Goal: Navigation & Orientation: Find specific page/section

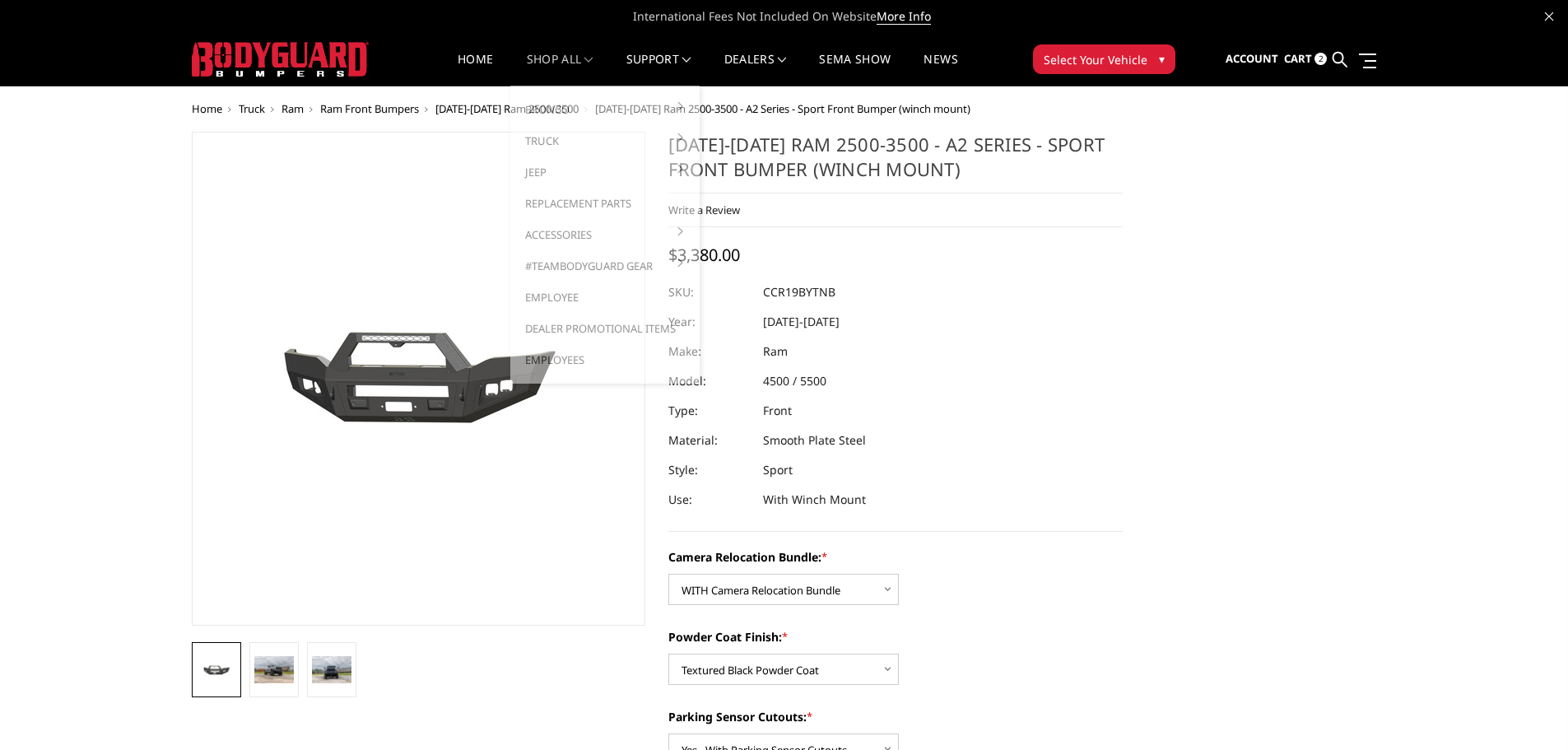
select select "2602"
select select "2601"
select select "2599"
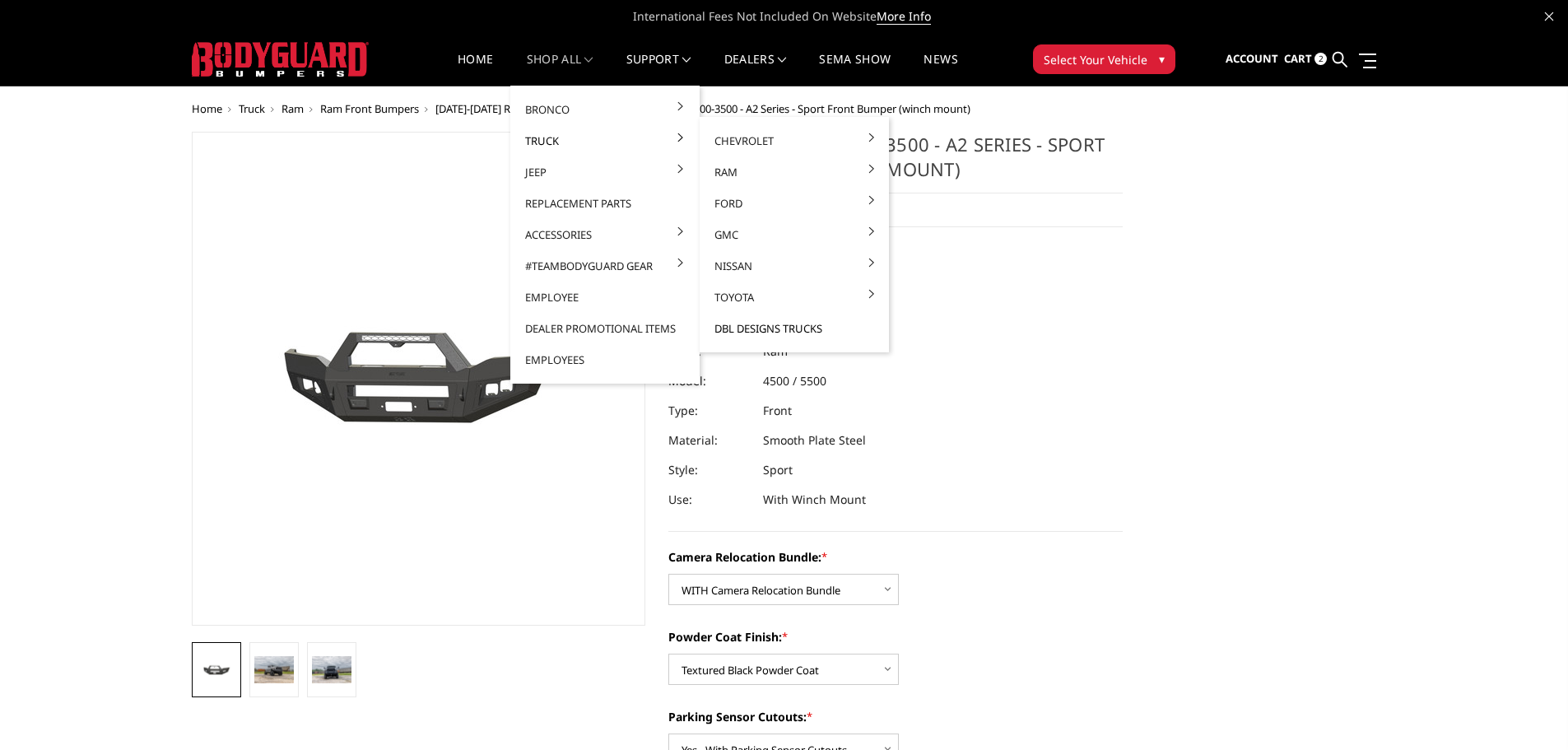
click at [776, 337] on link "DBL Designs Trucks" at bounding box center [795, 328] width 176 height 31
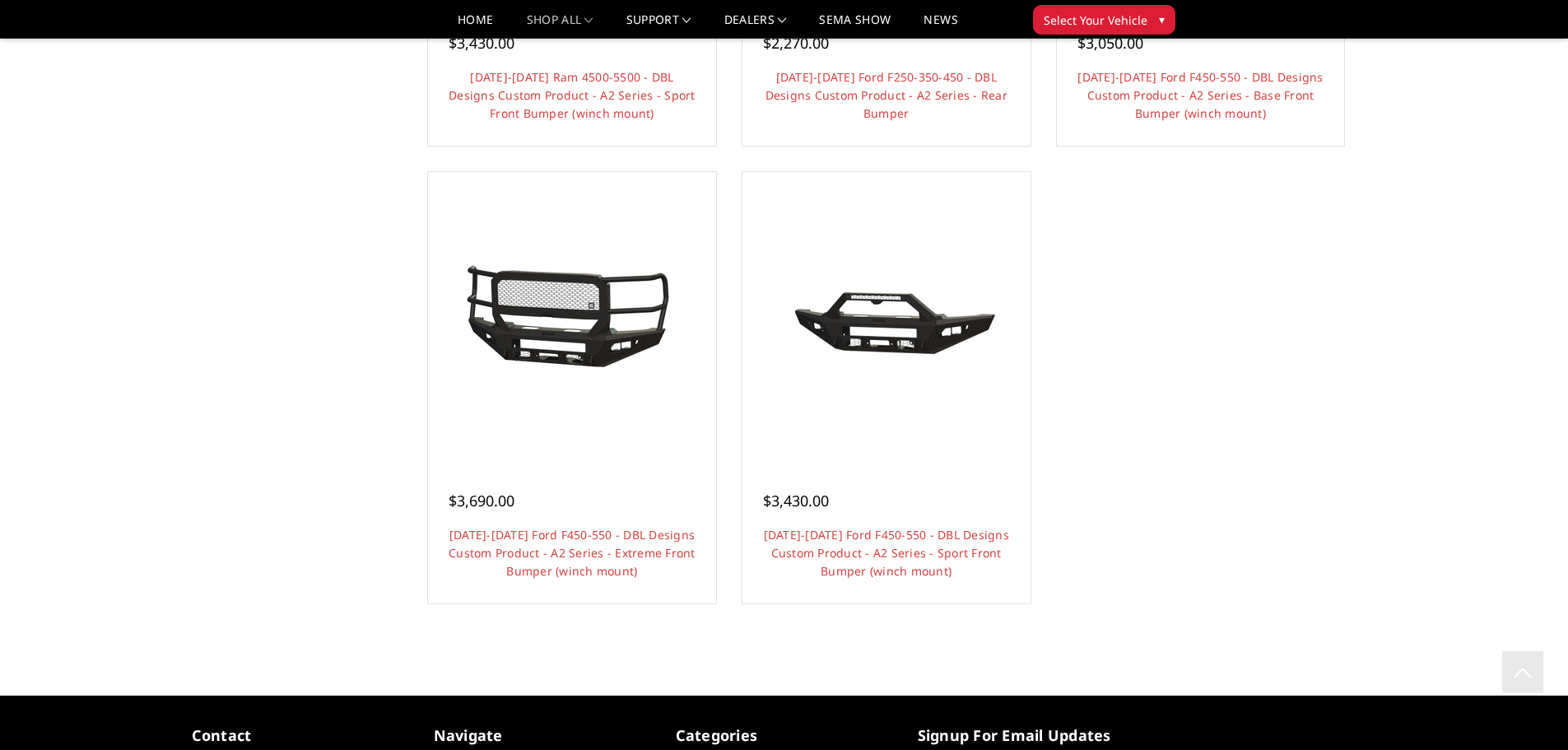
scroll to position [1564, 0]
